Goal: Complete application form

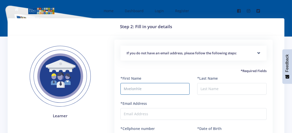
type input "Mvelonhle"
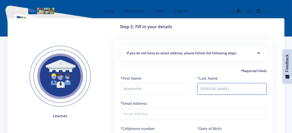
type input "Thabethe"
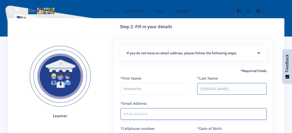
click at [175, 113] on input "*Email Address" at bounding box center [193, 114] width 146 height 12
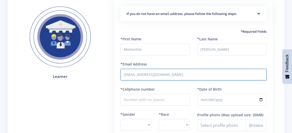
scroll to position [51, 0]
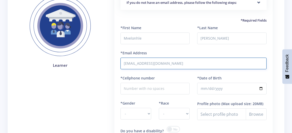
type input "timhlophe40@gmail.com"
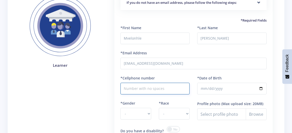
click at [169, 87] on input "*Cellphone number" at bounding box center [154, 89] width 69 height 12
type input "0763179194"
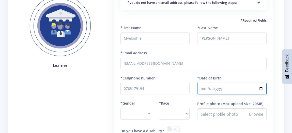
click at [204, 89] on input "*Date of Birth" at bounding box center [231, 89] width 69 height 12
type input "2014-10-10"
click at [148, 112] on select "- Male Female" at bounding box center [135, 114] width 31 height 12
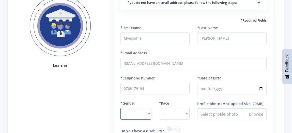
select select "F"
click at [120, 108] on select "- Male Female" at bounding box center [135, 114] width 31 height 12
click at [187, 113] on select "- African Asian Coloured Indian White Other" at bounding box center [174, 114] width 31 height 12
select select "[DEMOGRAPHIC_DATA]"
click at [159, 108] on select "- African Asian Coloured Indian White Other" at bounding box center [174, 114] width 31 height 12
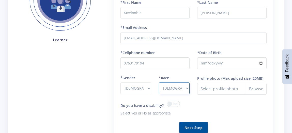
scroll to position [101, 0]
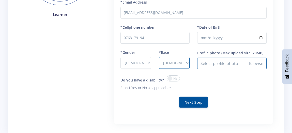
click at [257, 62] on input "Profile photo" at bounding box center [231, 64] width 69 height 12
type input "C:\fakepath\Photo Mvelonhle.jpg"
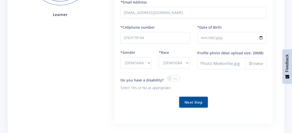
click at [170, 78] on span at bounding box center [173, 78] width 13 height 6
click at [0, 0] on input "checkbox" at bounding box center [0, 0] width 0 height 0
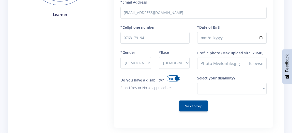
click at [170, 78] on span at bounding box center [173, 78] width 13 height 6
click at [0, 0] on input "checkbox" at bounding box center [0, 0] width 0 height 0
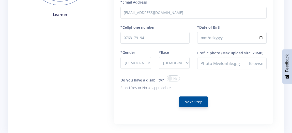
click at [191, 101] on button "Next Step" at bounding box center [193, 102] width 29 height 11
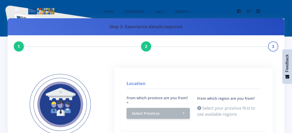
click at [157, 86] on h4 "Location" at bounding box center [194, 84] width 134 height 9
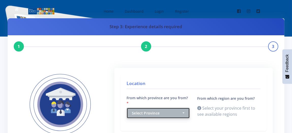
click at [184, 113] on button "Select Province" at bounding box center [158, 113] width 63 height 11
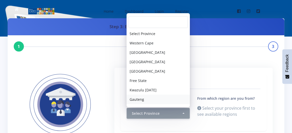
click at [151, 100] on link "Gauteng" at bounding box center [158, 99] width 63 height 9
select select "7"
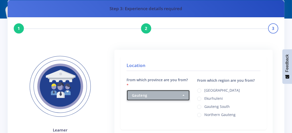
scroll to position [51, 0]
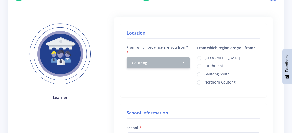
click at [204, 65] on label "Ekurhuleni" at bounding box center [213, 65] width 19 height 4
click at [204, 65] on input "Ekurhuleni" at bounding box center [205, 64] width 3 height 3
radio input "true"
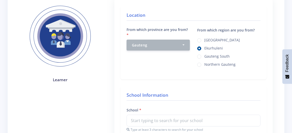
scroll to position [76, 0]
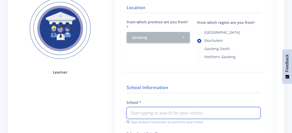
click at [146, 113] on input "text" at bounding box center [194, 113] width 134 height 12
type input "s"
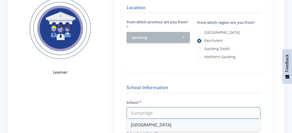
click at [155, 125] on div "[GEOGRAPHIC_DATA]" at bounding box center [193, 125] width 133 height 12
type input "[GEOGRAPHIC_DATA]"
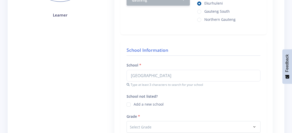
scroll to position [152, 0]
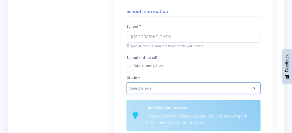
click at [154, 89] on select "Select Grade Grade 4 Grade 5 Grade 6 Grade 7" at bounding box center [194, 88] width 134 height 12
select select "Grade 5"
click at [127, 82] on select "Select Grade Grade 4 Grade 5 Grade 6 Grade 7" at bounding box center [194, 88] width 134 height 12
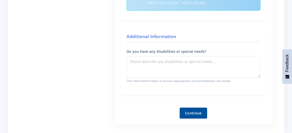
scroll to position [279, 0]
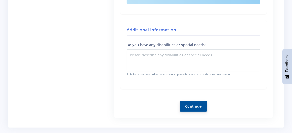
click at [197, 107] on button "Continue" at bounding box center [193, 106] width 27 height 11
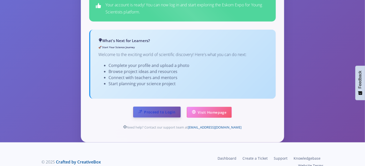
scroll to position [332, 0]
click at [168, 107] on link "Proceed to Login" at bounding box center [157, 112] width 48 height 11
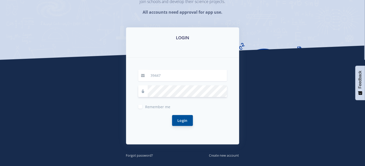
scroll to position [63, 0]
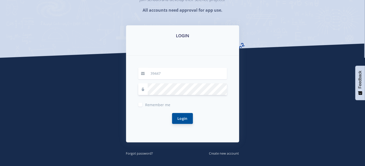
click at [185, 119] on button "Login" at bounding box center [182, 118] width 21 height 11
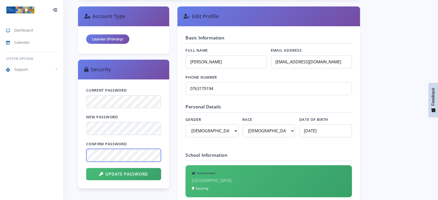
scroll to position [229, 0]
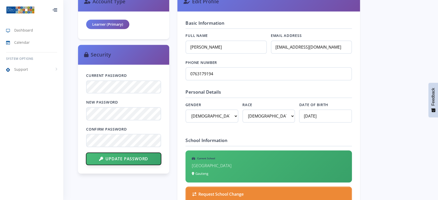
click at [136, 156] on button "Update Password" at bounding box center [123, 159] width 75 height 12
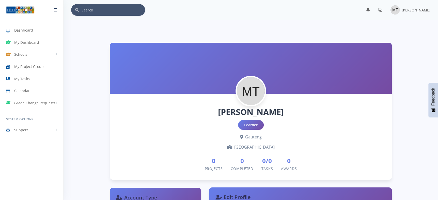
scroll to position [76, 0]
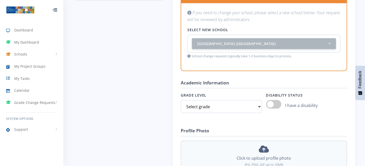
scroll to position [394, 0]
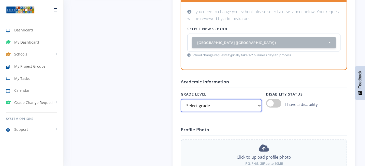
click at [259, 103] on select "Select grade Grade 4 Grade 5 Grade 6 Grade 7" at bounding box center [221, 105] width 81 height 13
select select "Grade 5"
click at [181, 99] on select "Select grade Grade 4 Grade 5 Grade 6 Grade 7" at bounding box center [221, 105] width 81 height 13
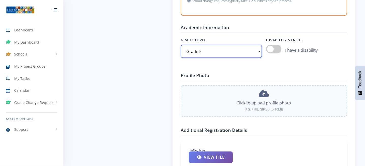
scroll to position [458, 0]
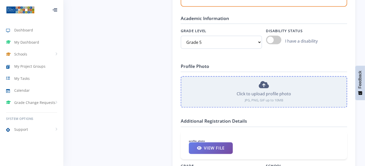
click at [263, 92] on div "Click to upload profile photo" at bounding box center [263, 94] width 157 height 6
type input "C:\fakepath\Photo Mvelonhle.jpg"
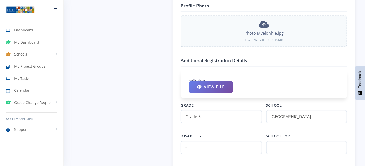
scroll to position [521, 0]
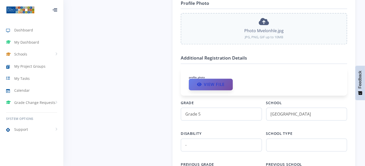
click at [221, 83] on link "View File" at bounding box center [211, 85] width 44 height 12
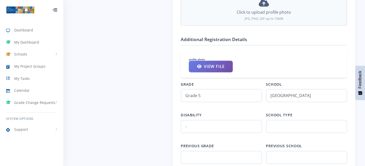
scroll to position [553, 0]
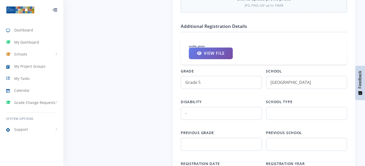
click at [250, 123] on div "Grade Grade 5 School [GEOGRAPHIC_DATA] Disability - School type Previous grade …" at bounding box center [264, 128] width 166 height 119
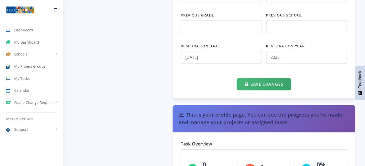
scroll to position [680, 0]
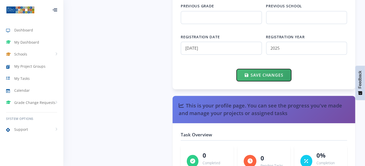
click at [262, 74] on button "Save Changes" at bounding box center [264, 75] width 55 height 12
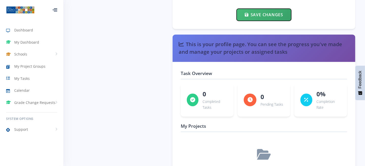
scroll to position [744, 0]
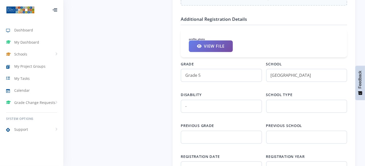
scroll to position [583, 0]
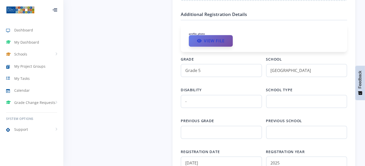
click at [214, 37] on link "View File" at bounding box center [211, 41] width 44 height 12
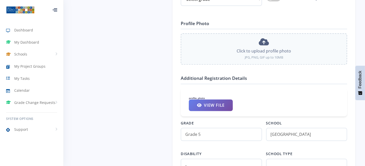
scroll to position [5, 5]
type input "C:\fakepath\Photo Mvelonhle.jpg"
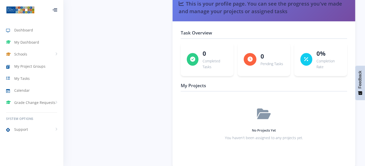
scroll to position [805, 0]
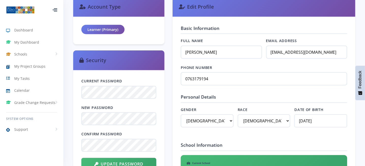
scroll to position [318, 0]
